Goal: Information Seeking & Learning: Learn about a topic

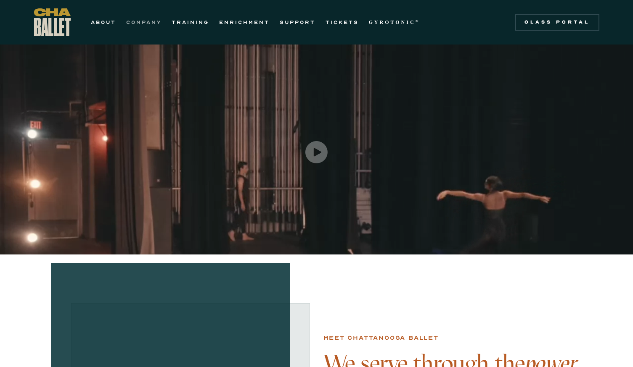
click at [161, 24] on link "COMPANY" at bounding box center [143, 22] width 35 height 10
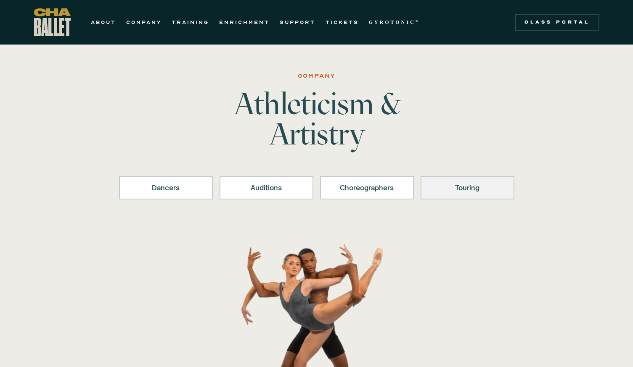
click at [462, 191] on div "Touring" at bounding box center [467, 188] width 72 height 10
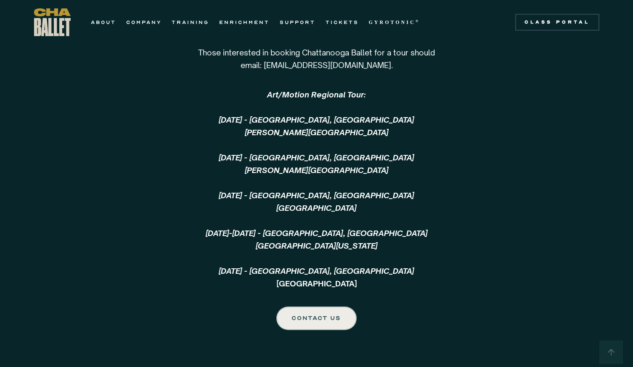
scroll to position [2043, 0]
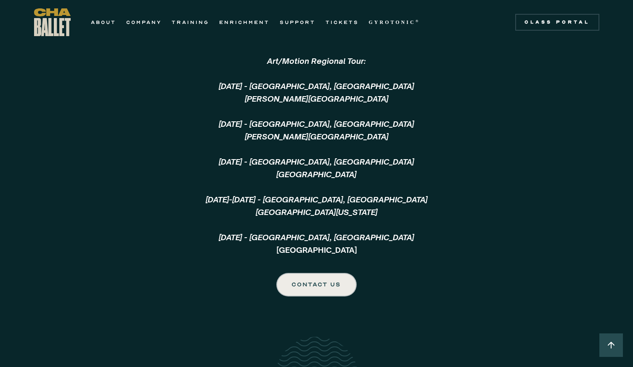
click at [342, 94] on em "[DATE] - [GEOGRAPHIC_DATA], [GEOGRAPHIC_DATA] [PERSON_NAME][GEOGRAPHIC_DATA] ‍ …" at bounding box center [317, 162] width 222 height 161
click at [548, 179] on div "Touring Those interested in booking Chattanooga Ballet for a tour should email:…" at bounding box center [316, 127] width 605 height 339
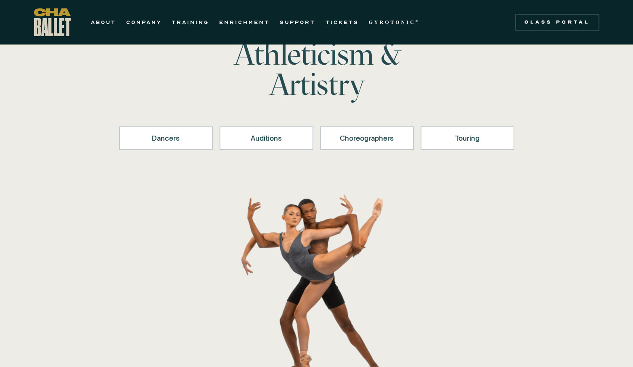
scroll to position [0, 0]
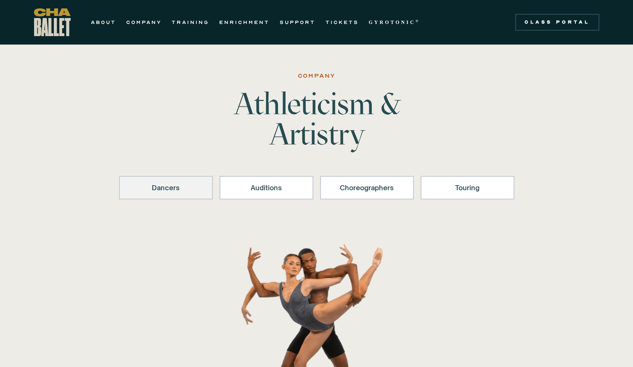
click at [151, 196] on link "Dancers" at bounding box center [166, 188] width 94 height 24
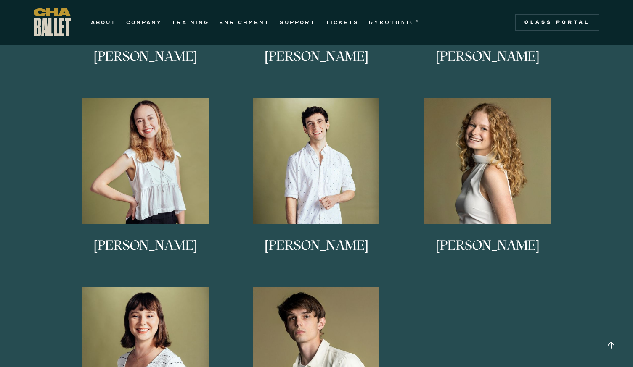
scroll to position [795, 0]
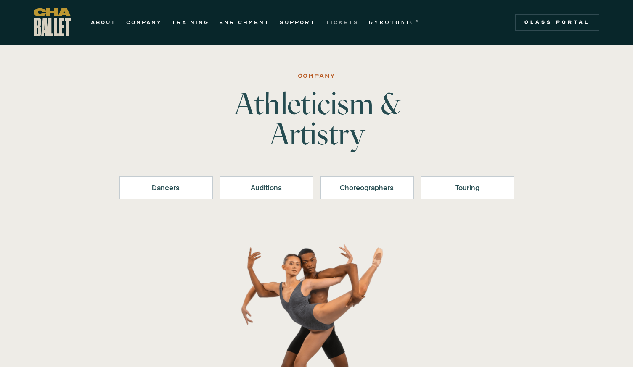
click at [346, 24] on link "TICKETS" at bounding box center [341, 22] width 33 height 10
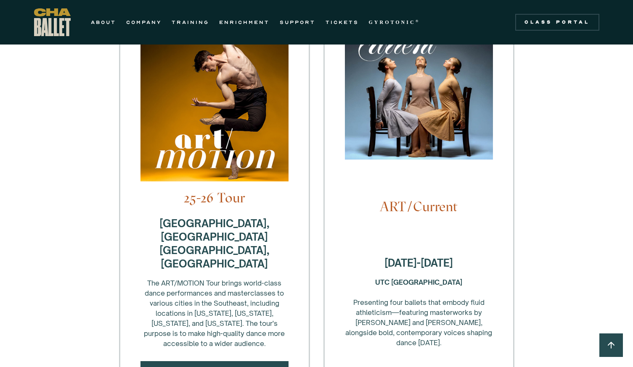
scroll to position [294, 0]
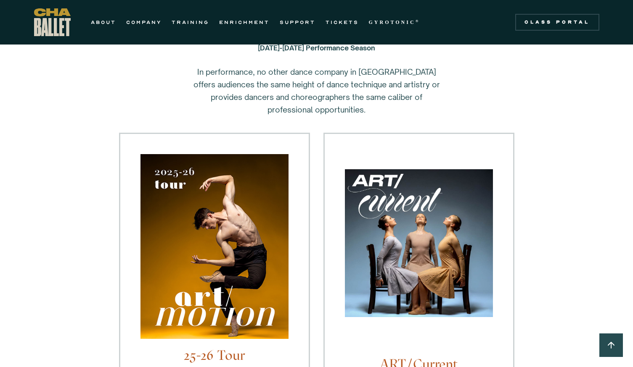
scroll to position [0, 0]
